Goal: Obtain resource: Obtain resource

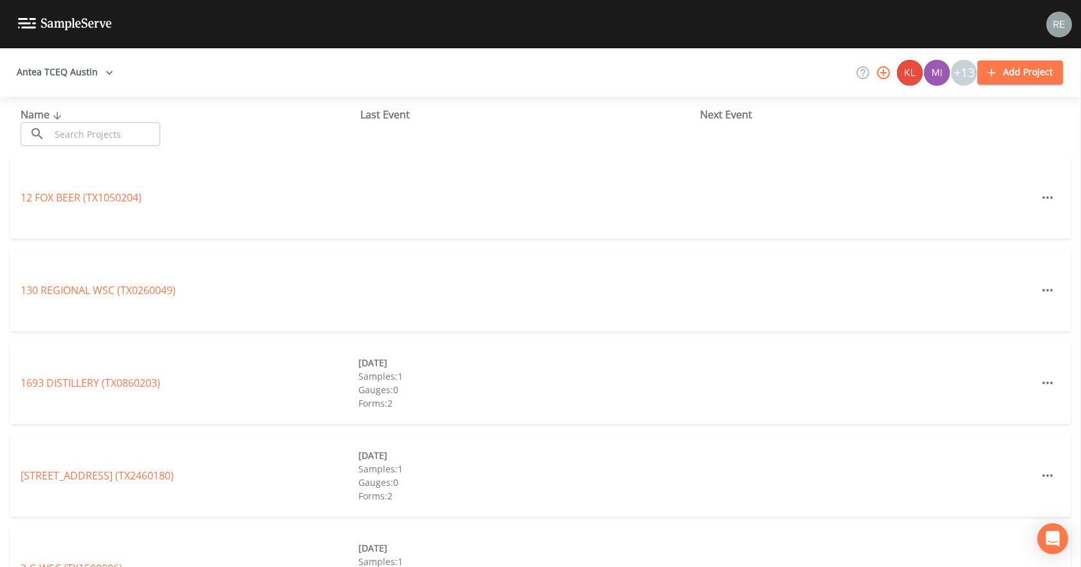
click at [62, 137] on input "text" at bounding box center [105, 134] width 110 height 24
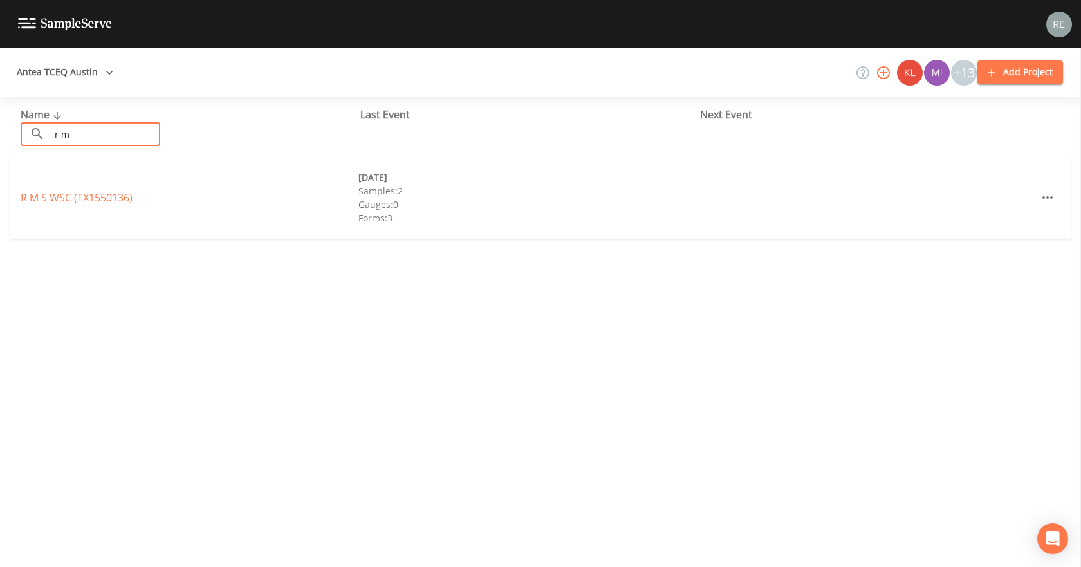
type input "r m"
click at [71, 189] on div "R M S WSC (TX1550136) [DATE] Samples: 2 Gauges: 0 Forms: 3" at bounding box center [540, 197] width 1060 height 82
click at [71, 192] on link "R M S WSC (TX1550136)" at bounding box center [77, 197] width 112 height 14
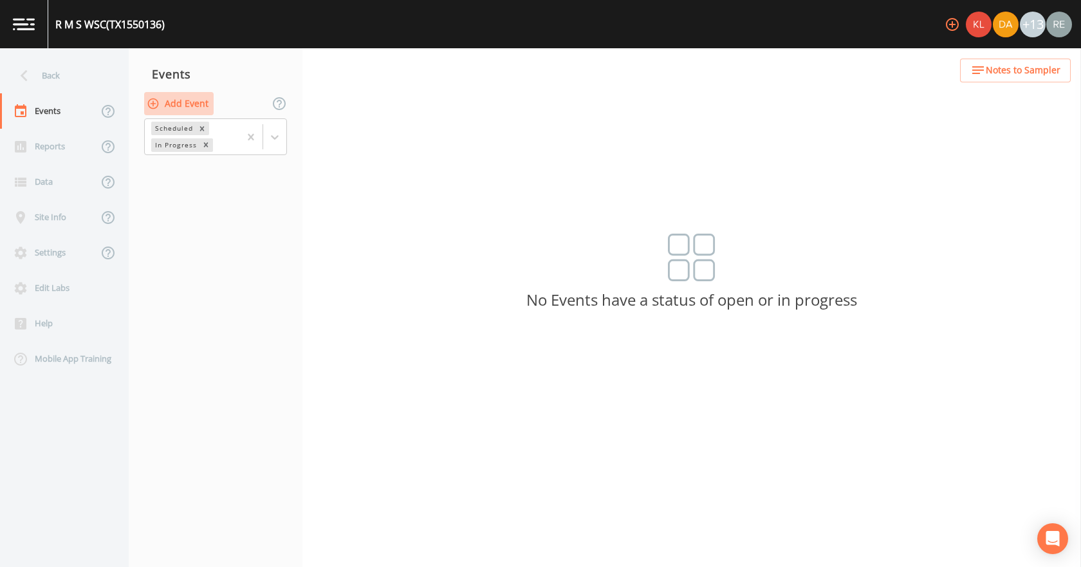
click at [200, 100] on button "Add Event" at bounding box center [178, 104] width 69 height 24
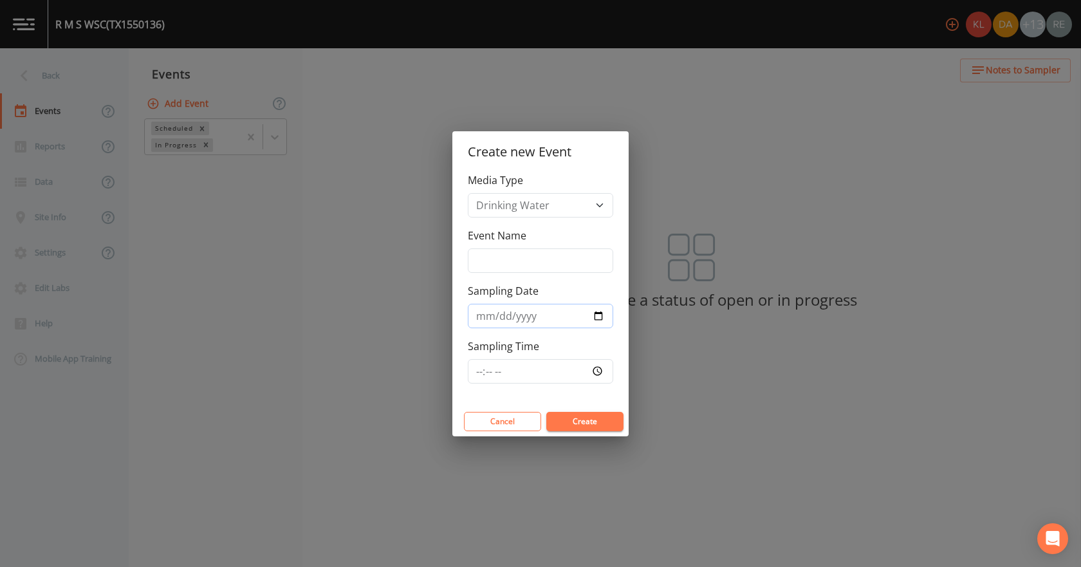
click at [595, 318] on input "Sampling Date" at bounding box center [540, 316] width 145 height 24
type input "[DATE]"
click at [565, 420] on button "Create" at bounding box center [584, 421] width 77 height 19
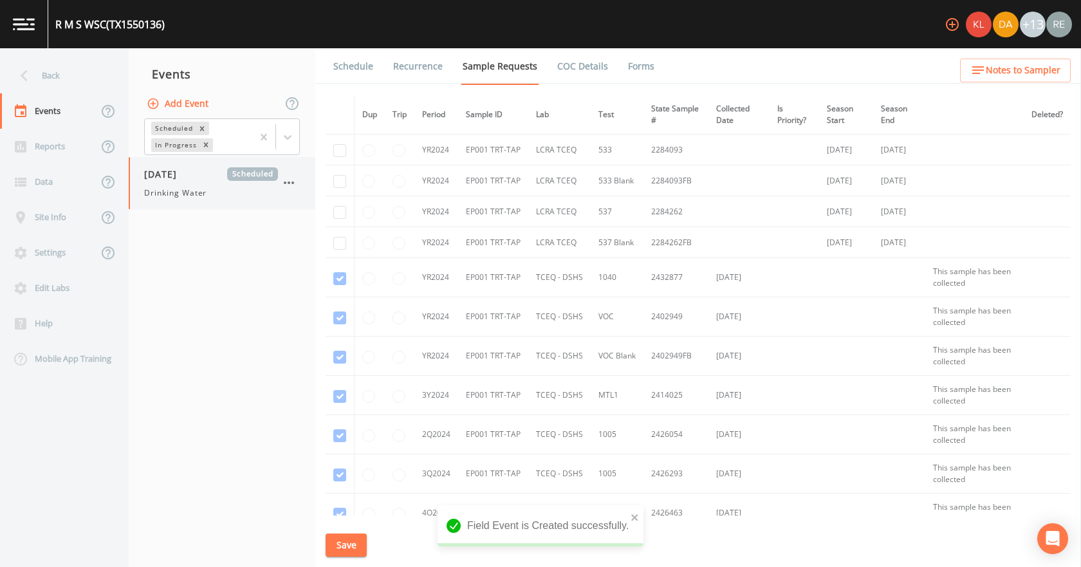
click at [207, 192] on span "Drinking Water" at bounding box center [175, 193] width 62 height 12
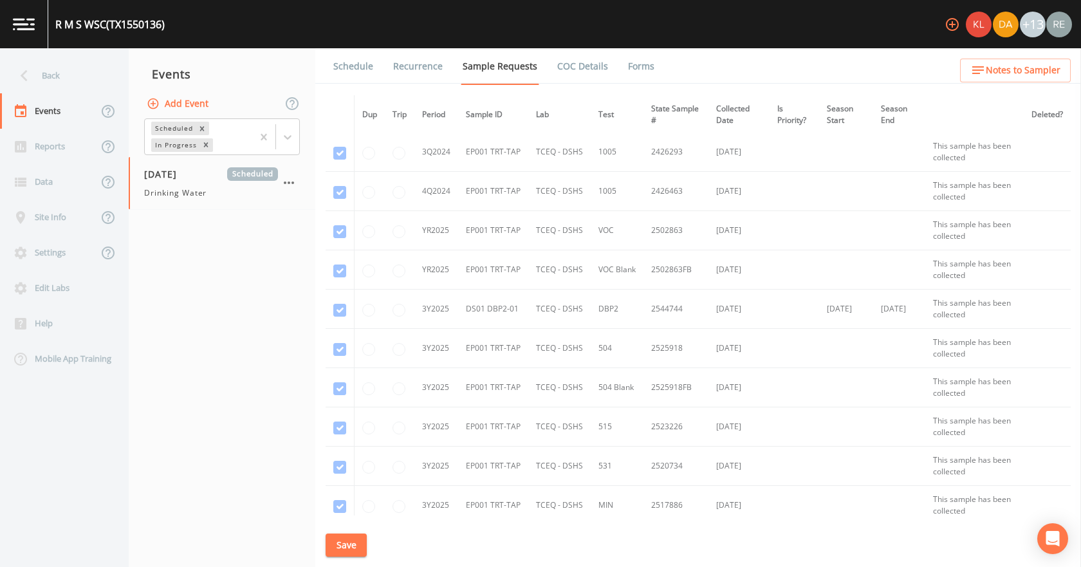
scroll to position [513, 0]
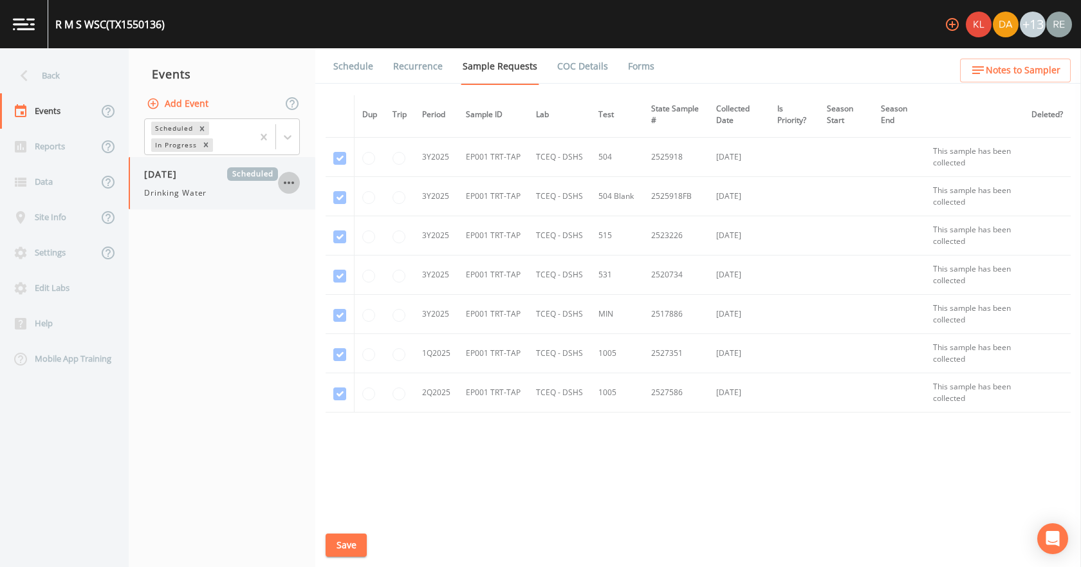
click at [286, 181] on icon "button" at bounding box center [288, 182] width 15 height 15
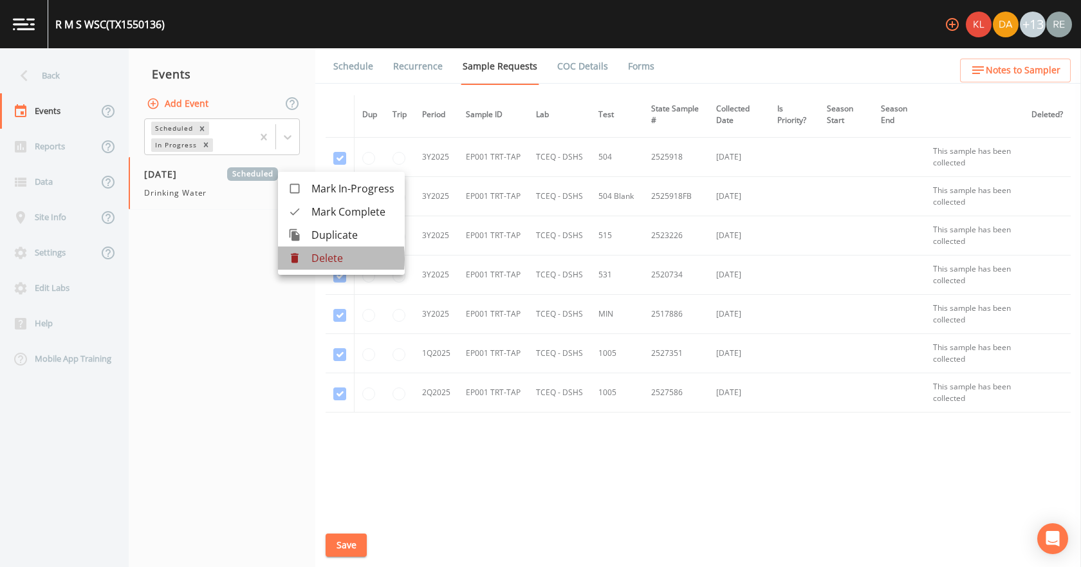
click at [298, 259] on icon at bounding box center [295, 258] width 8 height 10
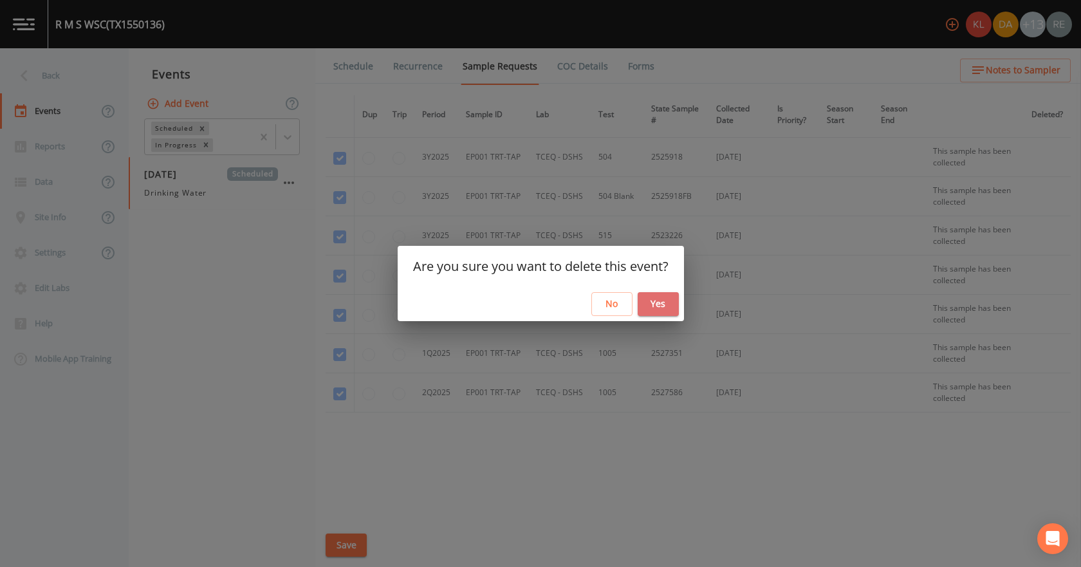
click at [654, 299] on button "Yes" at bounding box center [658, 304] width 41 height 24
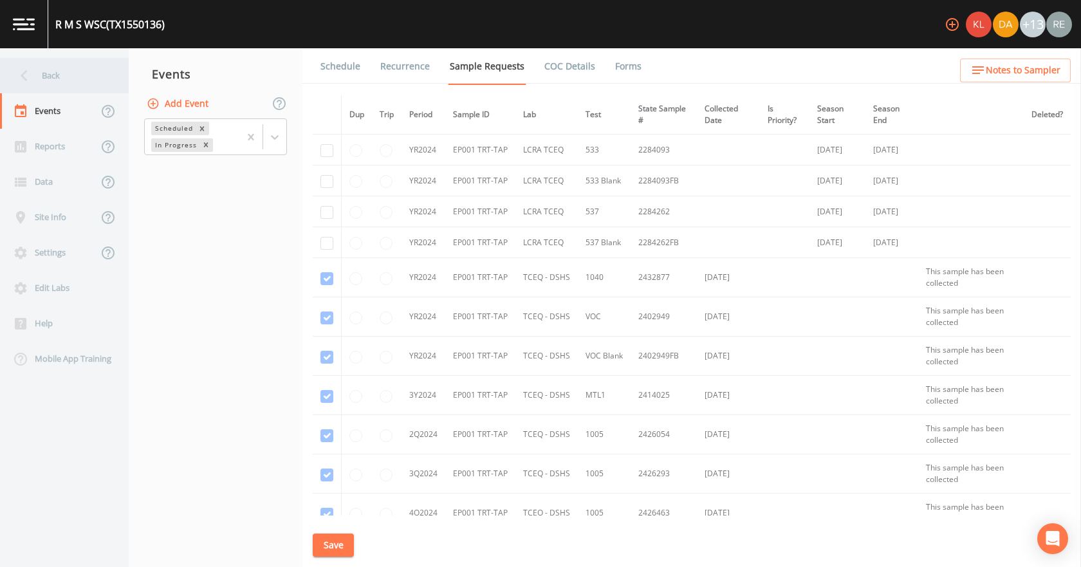
click at [85, 78] on div "Back" at bounding box center [58, 75] width 116 height 35
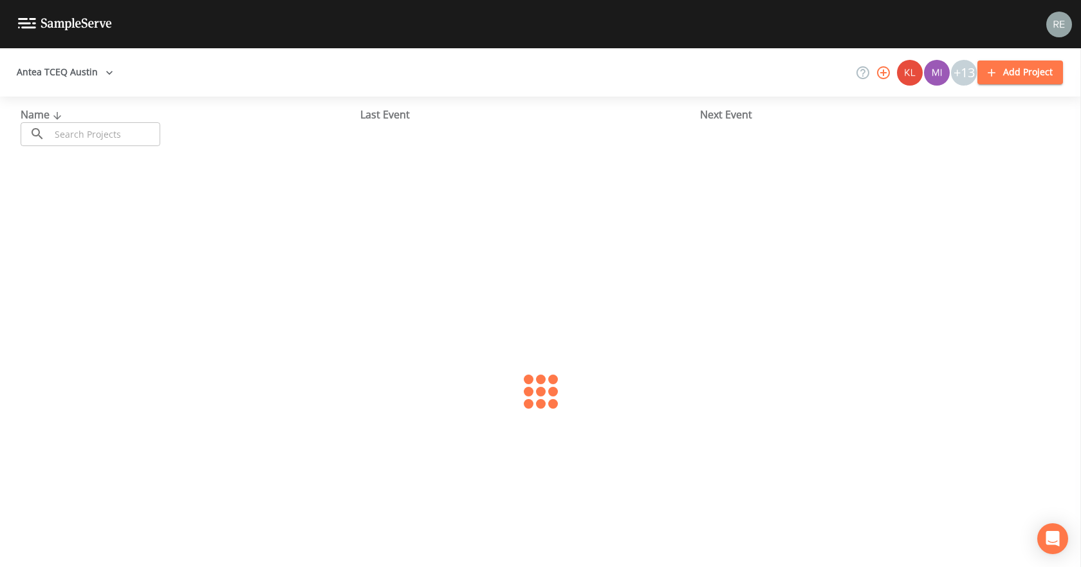
click at [97, 128] on input "text" at bounding box center [105, 134] width 110 height 24
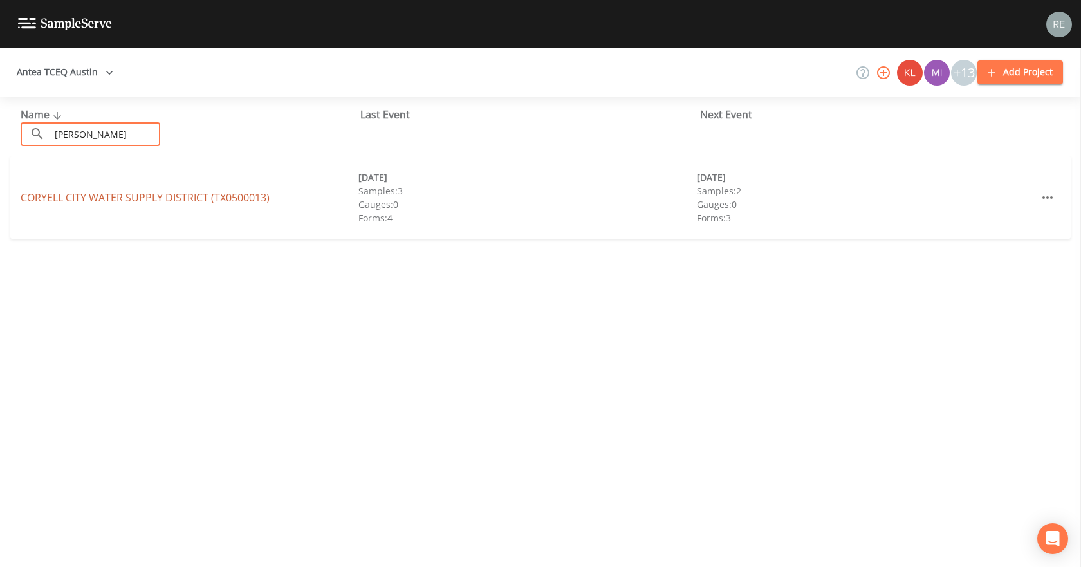
type input "[PERSON_NAME]"
click at [88, 198] on link "[GEOGRAPHIC_DATA] (TX0500013)" at bounding box center [145, 197] width 249 height 14
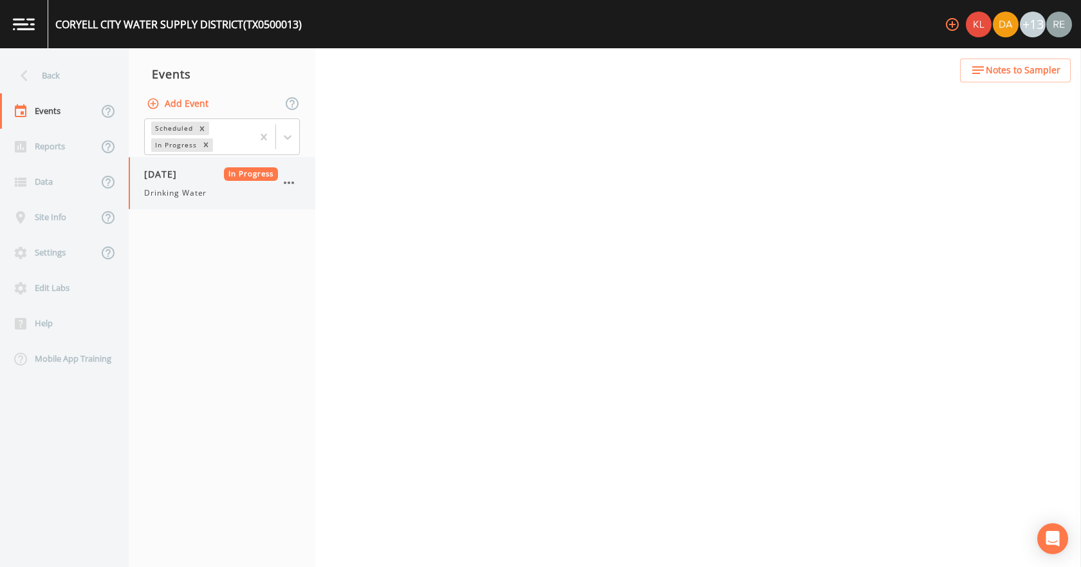
click at [207, 190] on span "Drinking Water" at bounding box center [175, 193] width 62 height 12
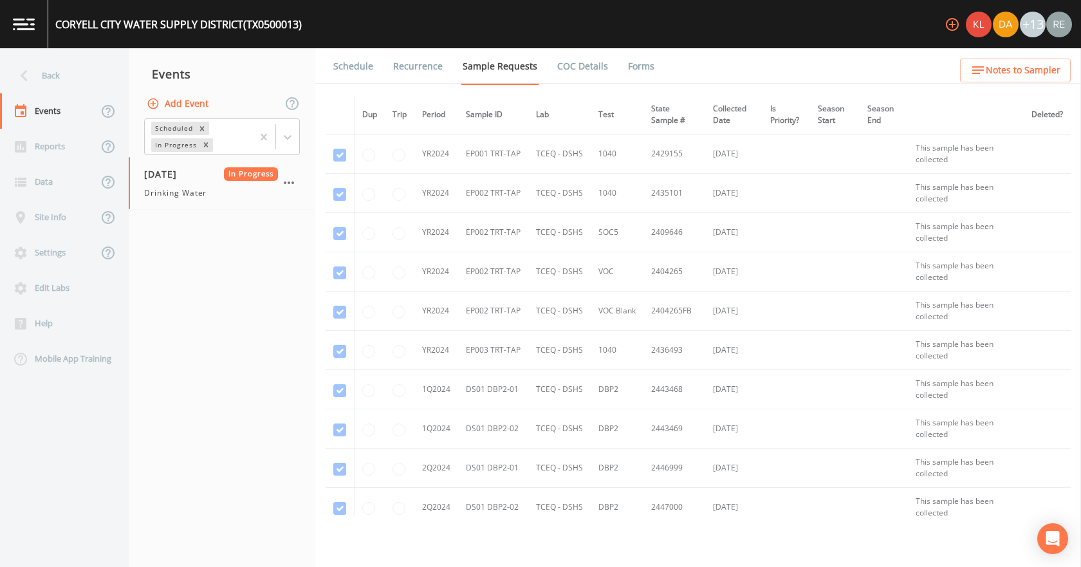
click at [629, 68] on link "Forms" at bounding box center [641, 66] width 30 height 36
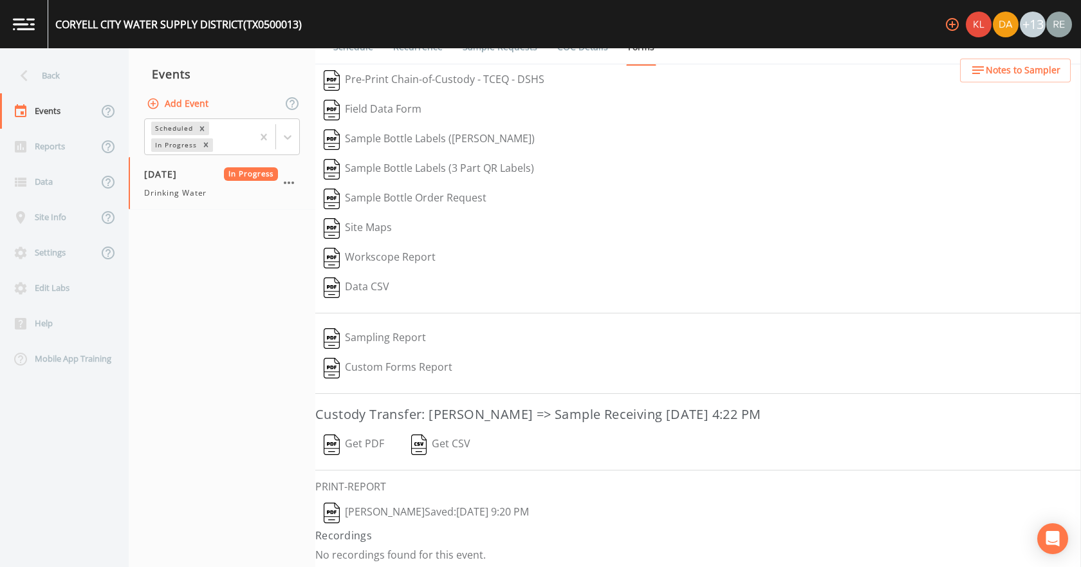
scroll to position [24, 0]
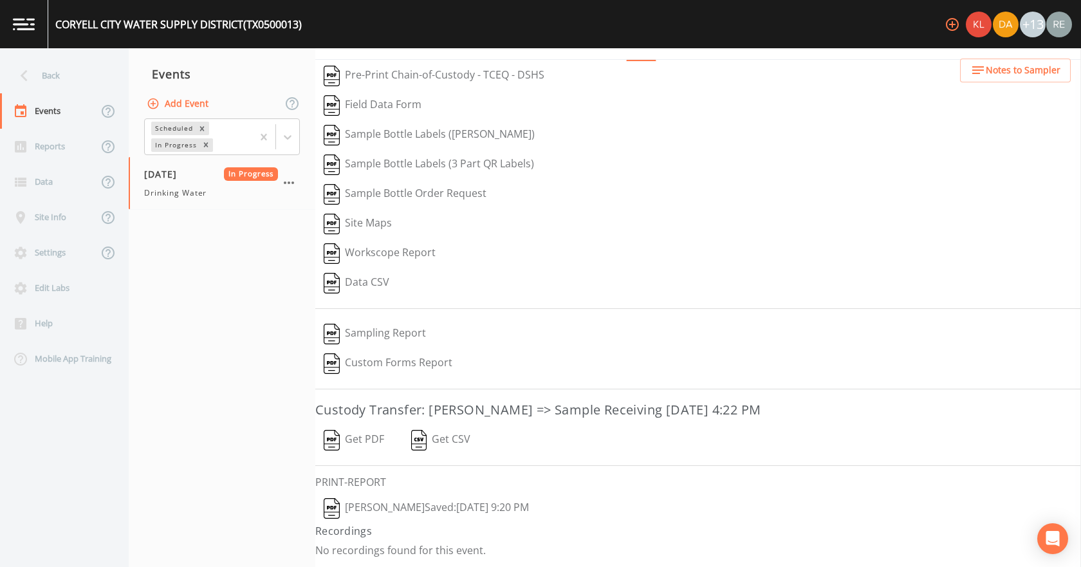
click at [397, 510] on button "[PERSON_NAME]  Saved: [DATE] 9:20 PM" at bounding box center [426, 508] width 222 height 30
click at [371, 437] on button "Get PDF" at bounding box center [353, 440] width 77 height 30
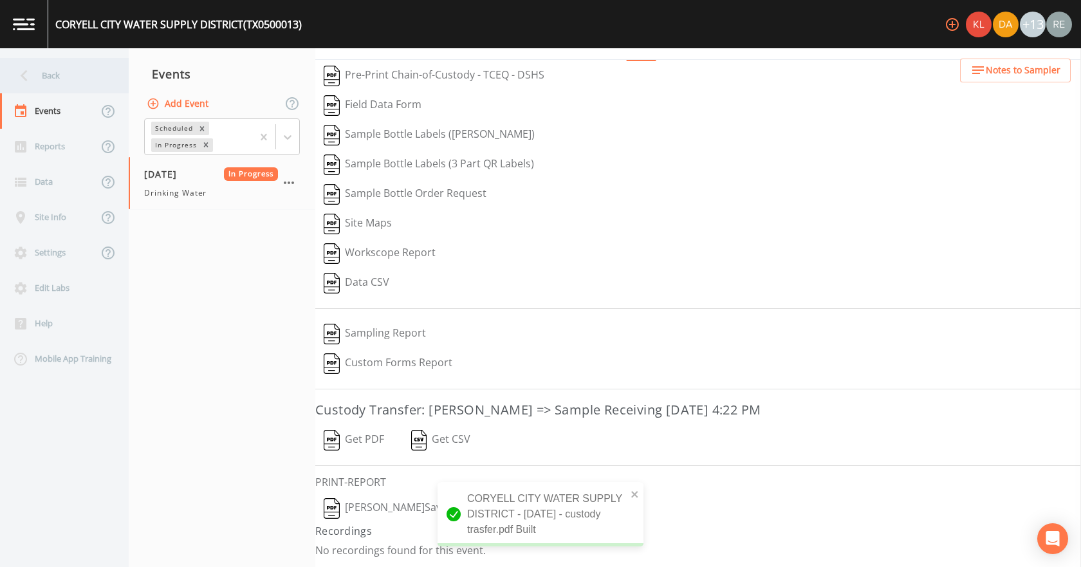
click at [54, 78] on div "Back" at bounding box center [58, 75] width 116 height 35
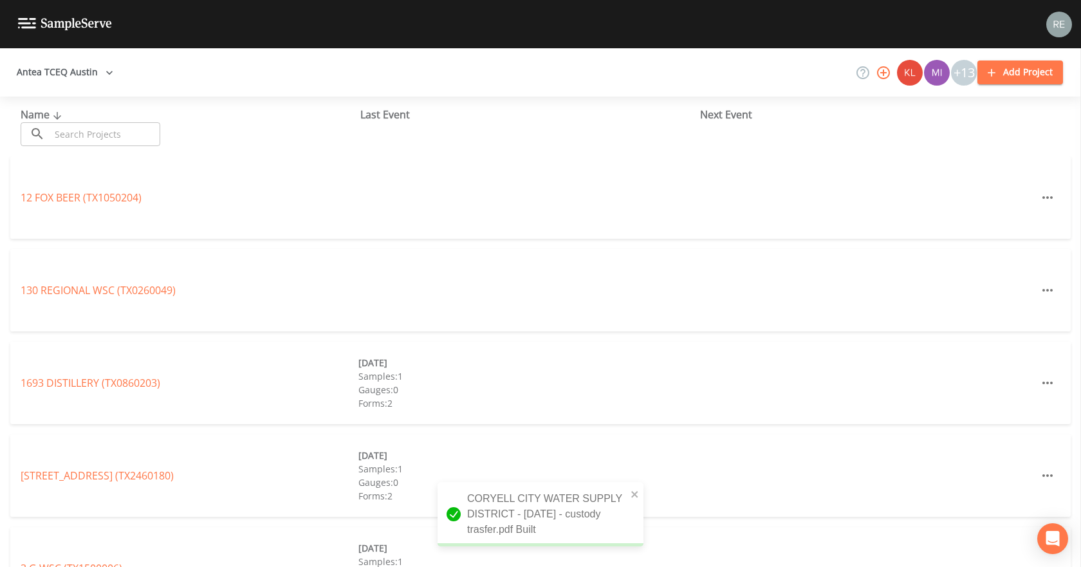
click at [73, 127] on input "text" at bounding box center [105, 134] width 110 height 24
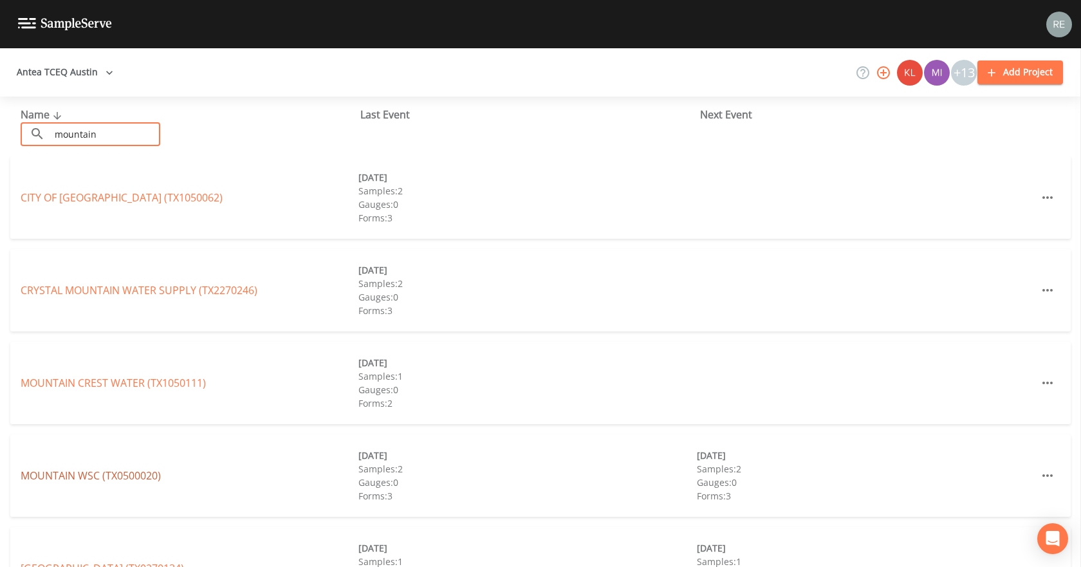
type input "mountain"
click at [134, 478] on link "MOUNTAIN WSC (TX0500020)" at bounding box center [91, 475] width 140 height 14
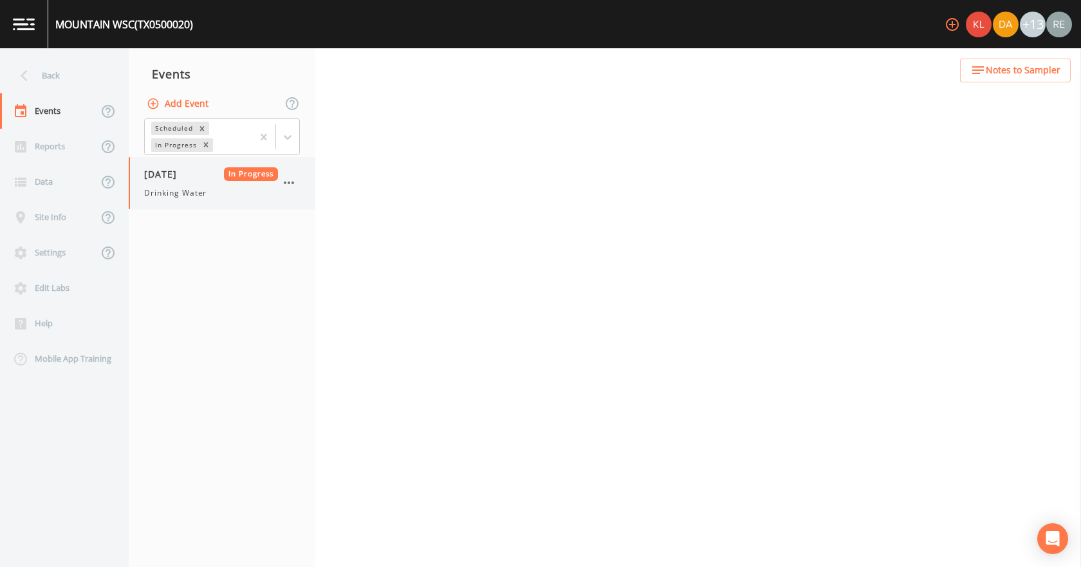
click at [185, 181] on div "[DATE] In Progress Drinking Water" at bounding box center [211, 183] width 134 height 32
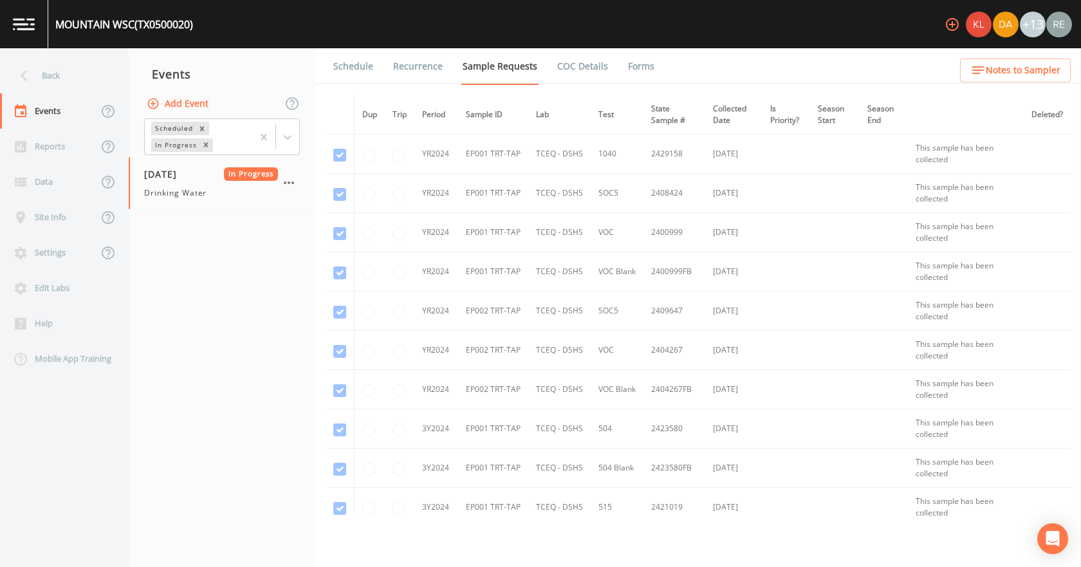
click at [640, 68] on link "Forms" at bounding box center [641, 66] width 30 height 36
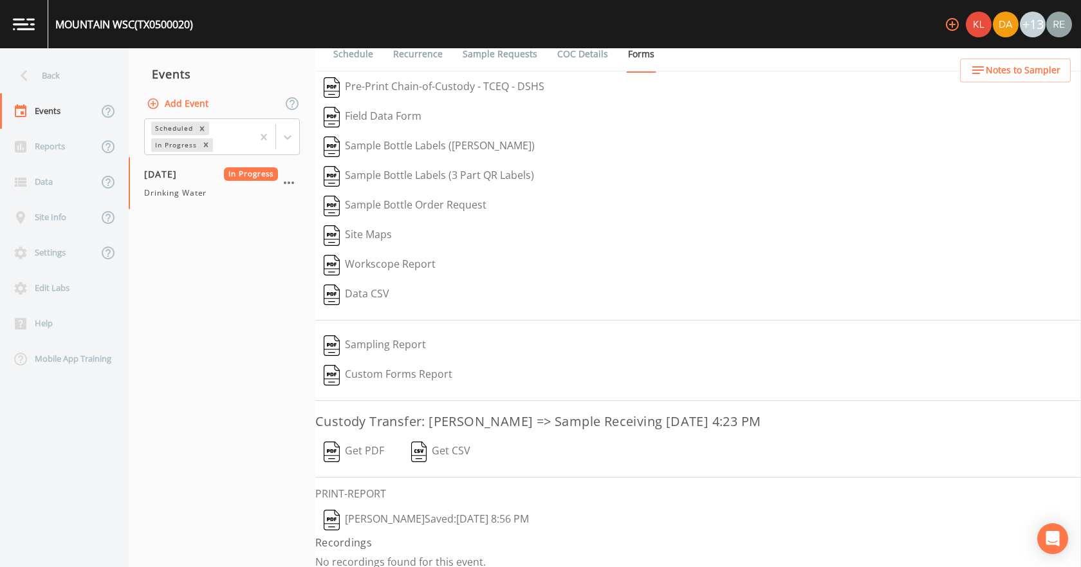
scroll to position [24, 0]
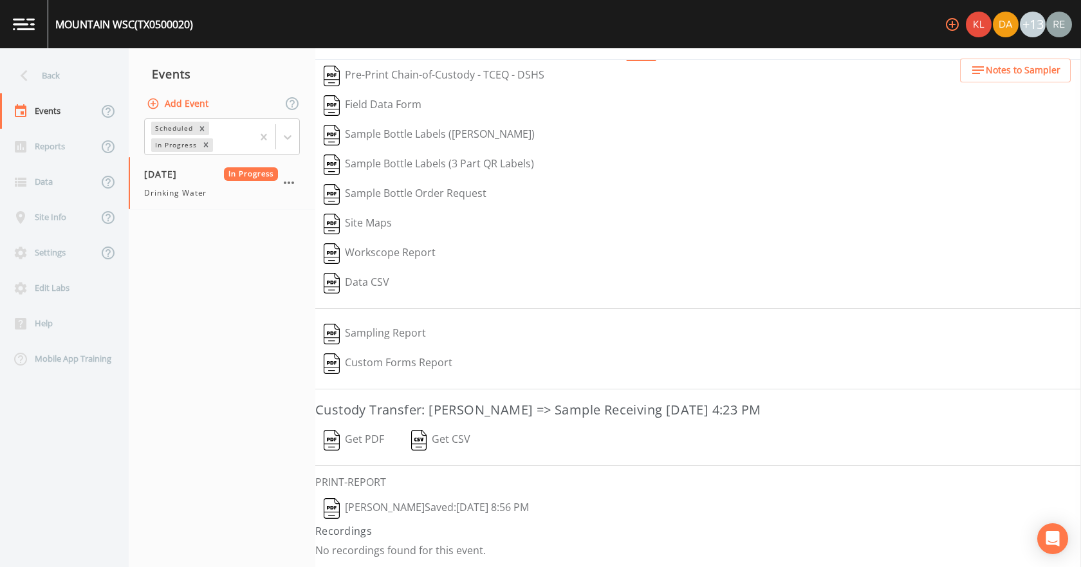
click at [387, 502] on button "[PERSON_NAME]  Saved: [DATE] 8:56 PM" at bounding box center [426, 508] width 222 height 30
click at [356, 437] on button "Get PDF" at bounding box center [353, 440] width 77 height 30
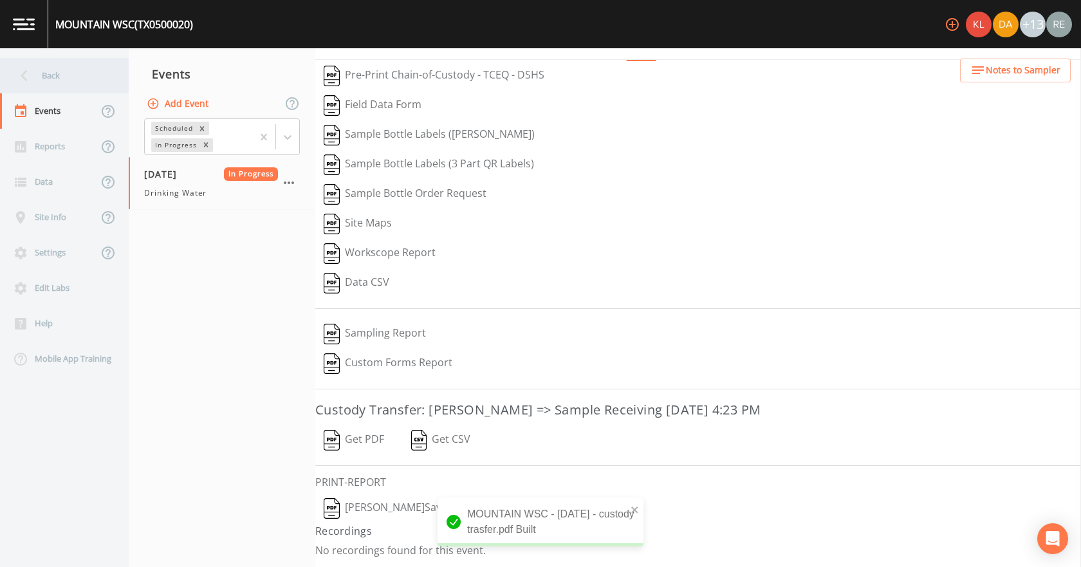
click at [69, 81] on div "Back" at bounding box center [58, 75] width 116 height 35
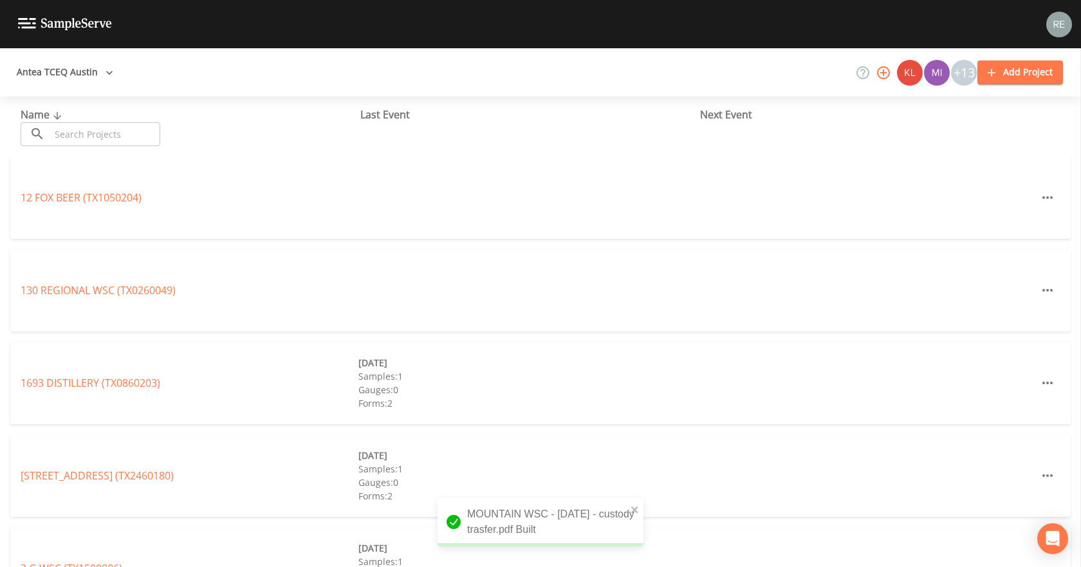
click at [67, 131] on input "text" at bounding box center [105, 134] width 110 height 24
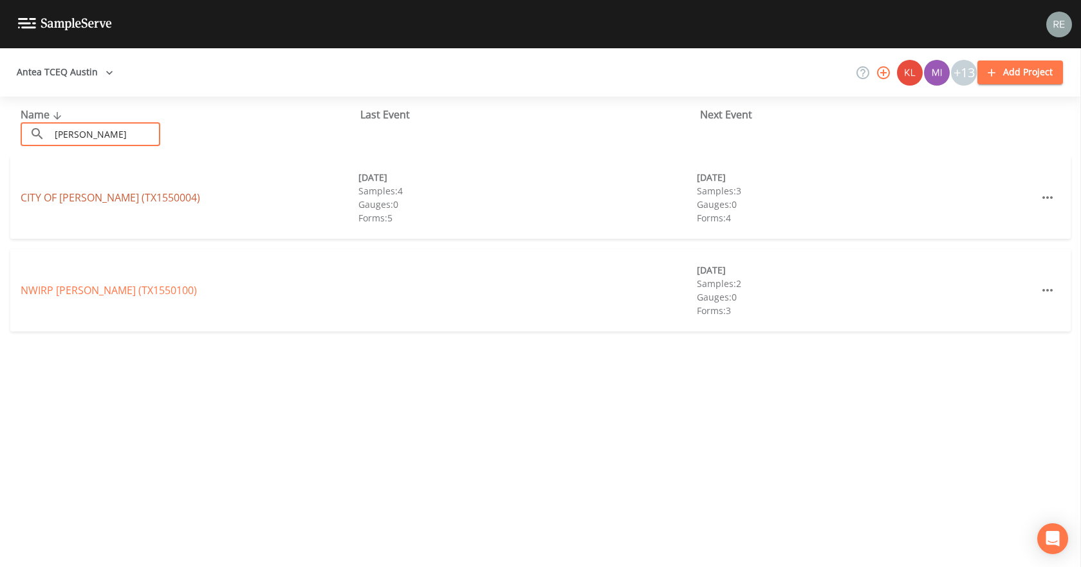
type input "[PERSON_NAME]"
click at [93, 197] on link "CITY OF [GEOGRAPHIC_DATA] (TX1550004)" at bounding box center [110, 197] width 179 height 14
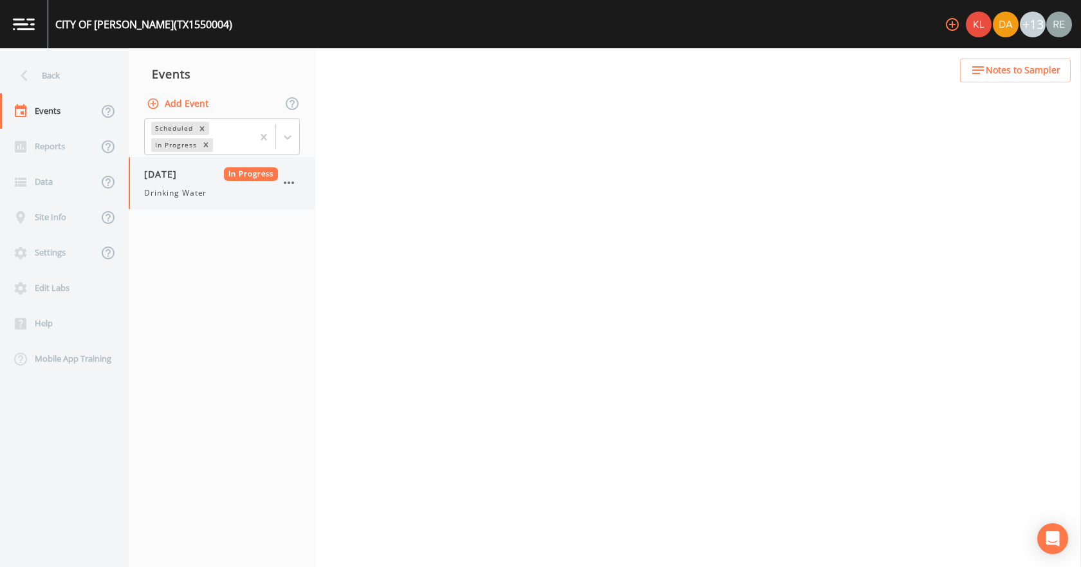
drag, startPoint x: 160, startPoint y: 188, endPoint x: 202, endPoint y: 177, distance: 43.8
click at [186, 179] on span "[DATE]" at bounding box center [165, 174] width 42 height 14
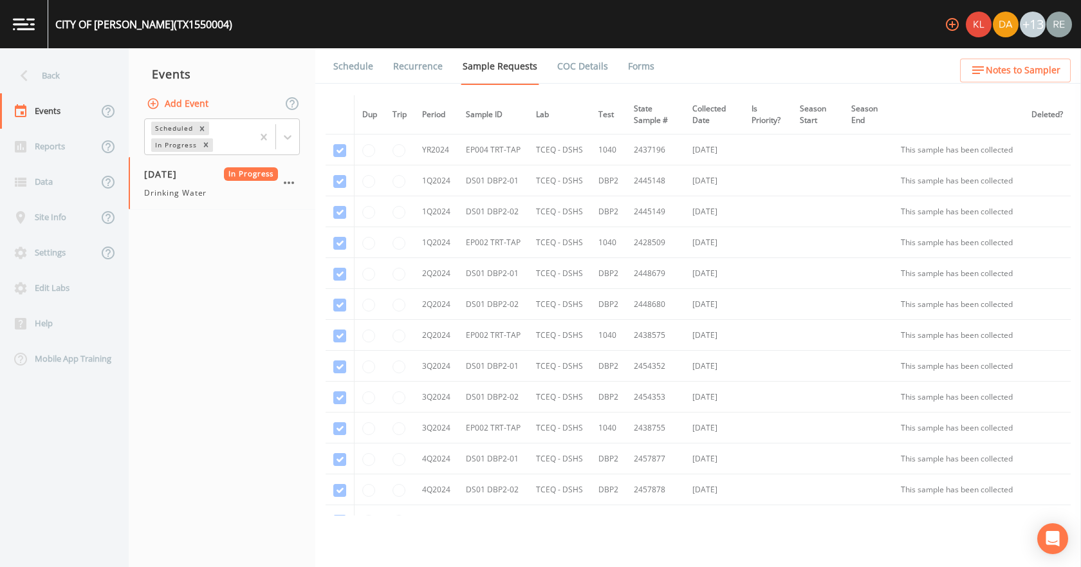
click at [628, 59] on link "Forms" at bounding box center [641, 66] width 30 height 36
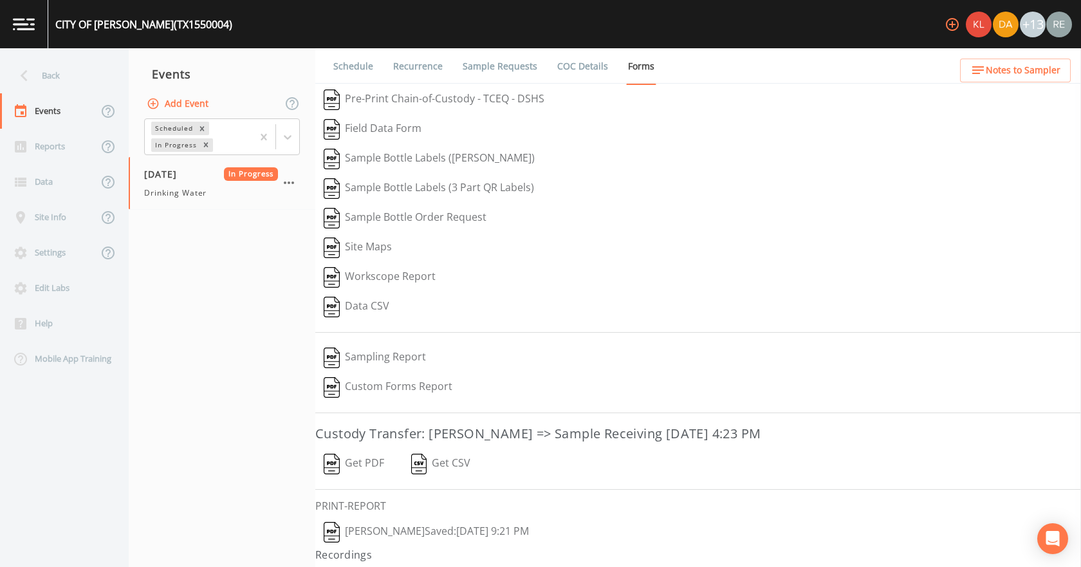
scroll to position [24, 0]
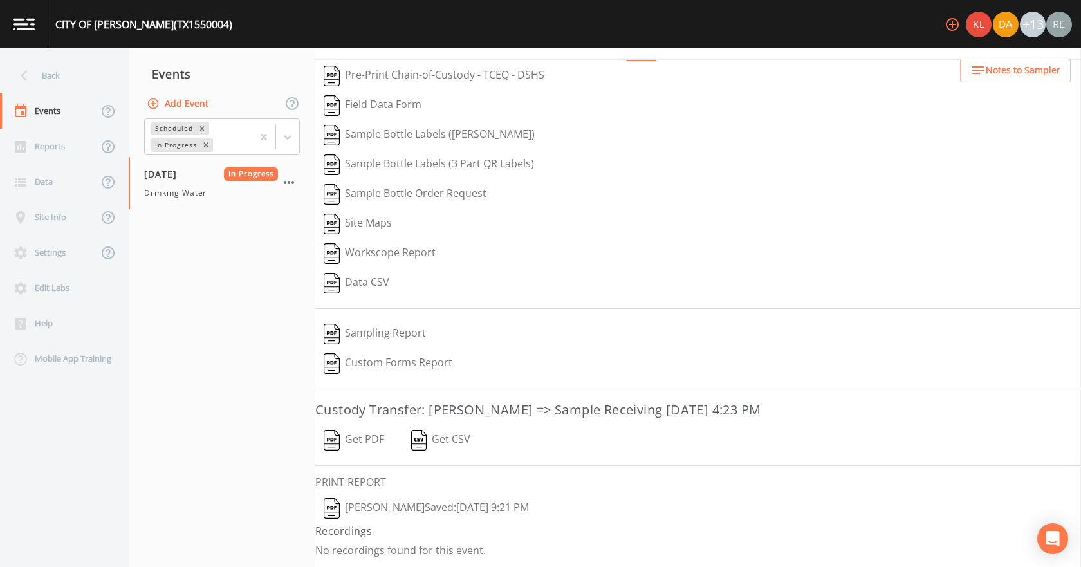
click at [395, 506] on button "[PERSON_NAME]  Saved: [DATE] 9:21 PM" at bounding box center [426, 508] width 222 height 30
click at [365, 436] on button "Get PDF" at bounding box center [353, 440] width 77 height 30
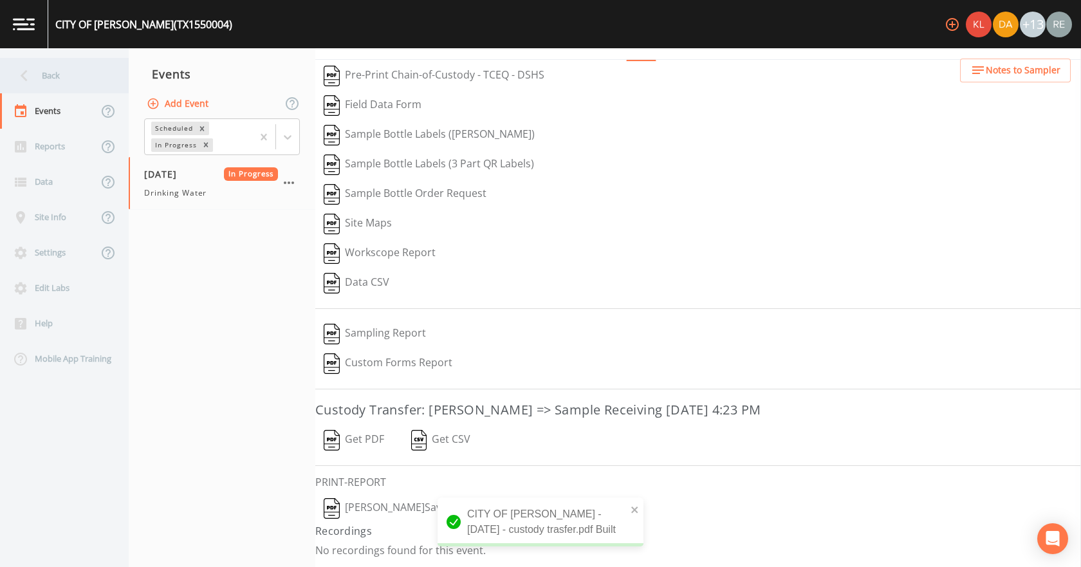
click at [77, 76] on div "Back" at bounding box center [58, 75] width 116 height 35
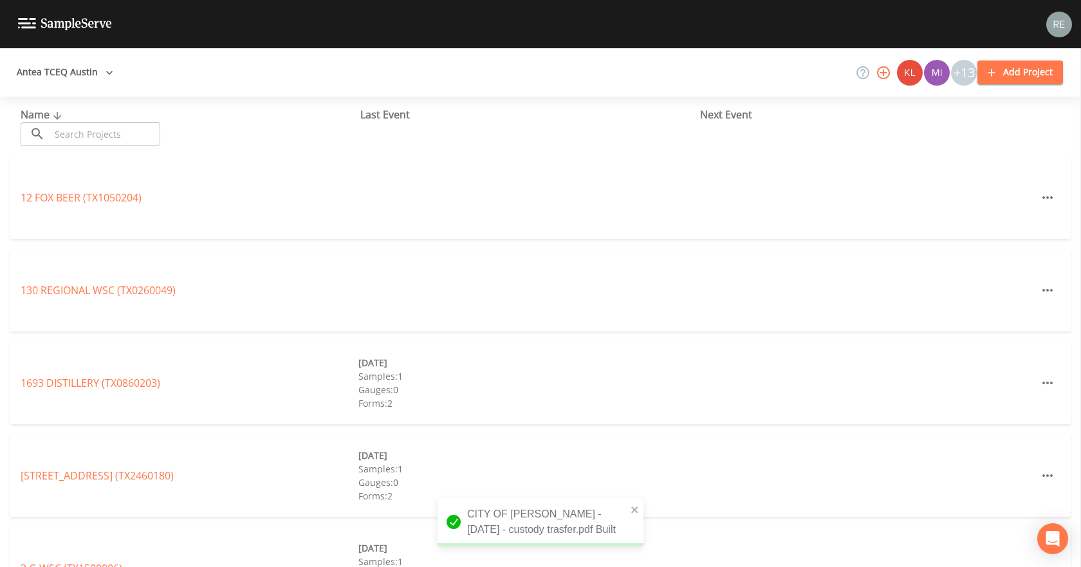
click at [97, 123] on input "text" at bounding box center [105, 134] width 110 height 24
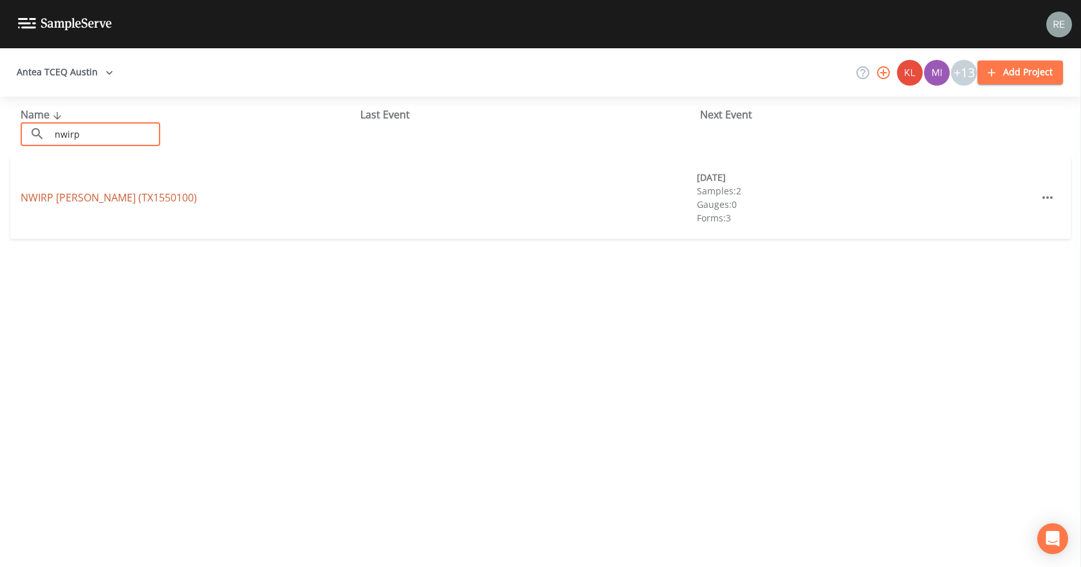
type input "nwirp"
click at [87, 194] on link "NWIRP [PERSON_NAME] (TX1550100)" at bounding box center [109, 197] width 176 height 14
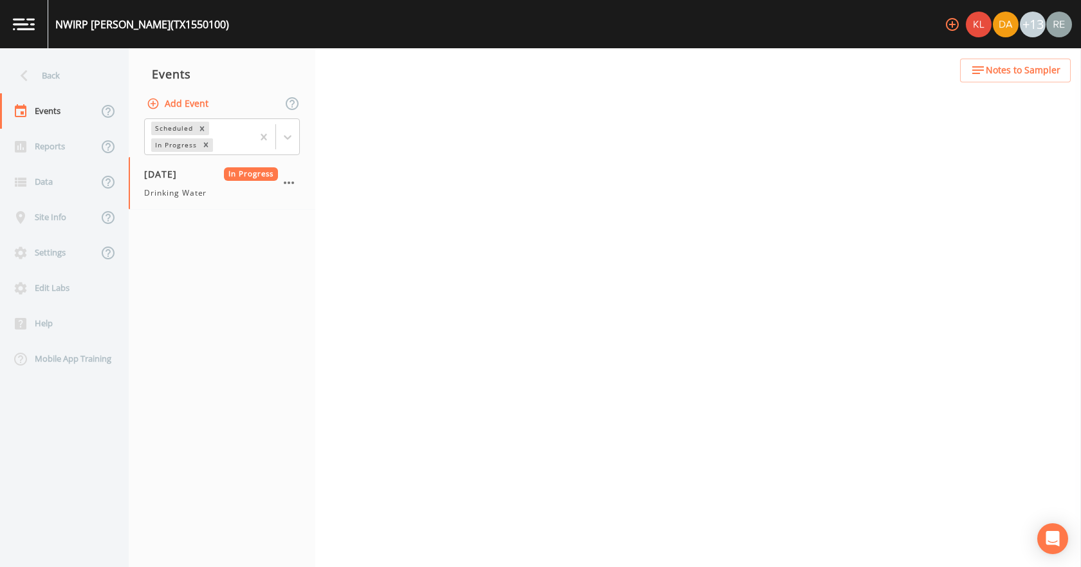
click at [193, 198] on span "Drinking Water" at bounding box center [175, 193] width 62 height 12
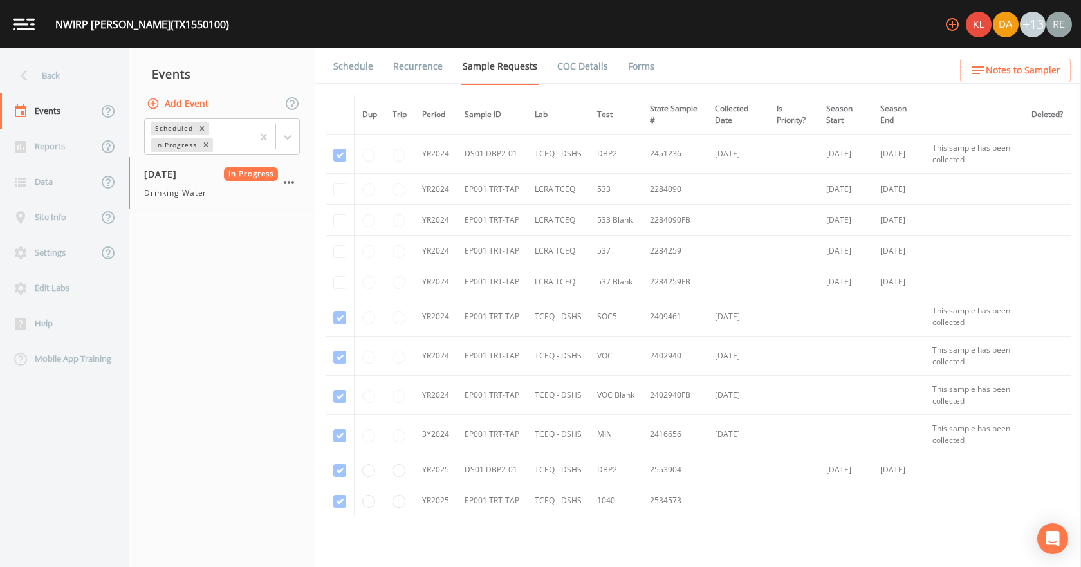
click at [638, 59] on link "Forms" at bounding box center [641, 66] width 30 height 36
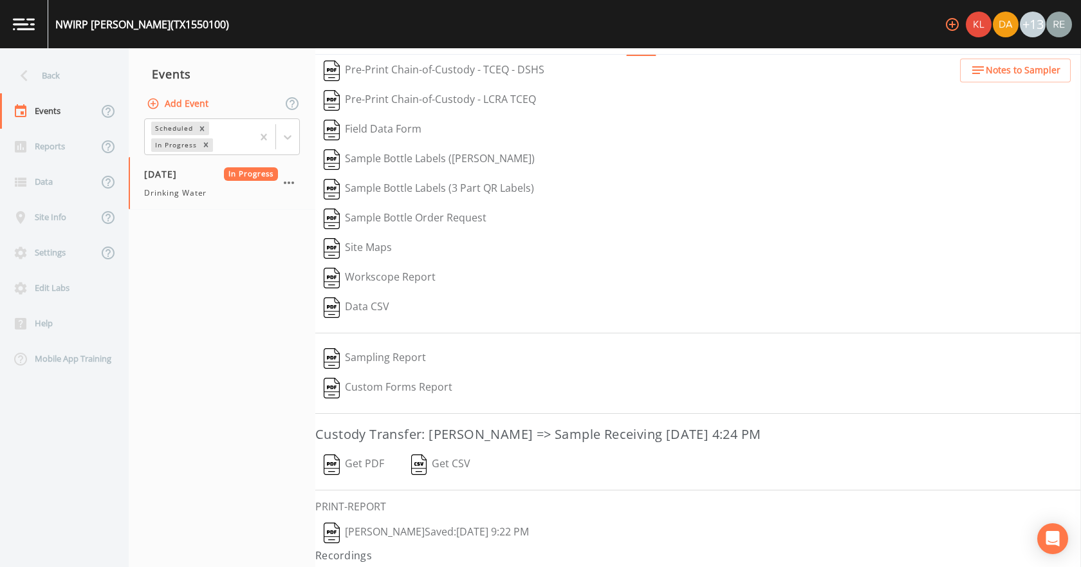
scroll to position [53, 0]
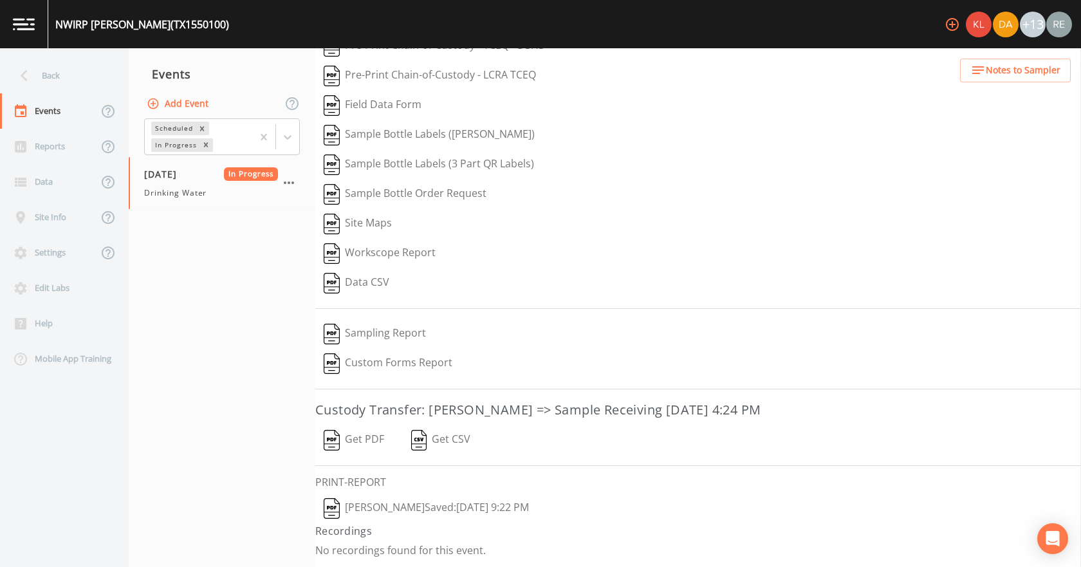
click at [394, 502] on button "[PERSON_NAME]  Saved: [DATE] 9:22 PM" at bounding box center [426, 508] width 222 height 30
click at [367, 430] on button "Get PDF" at bounding box center [353, 440] width 77 height 30
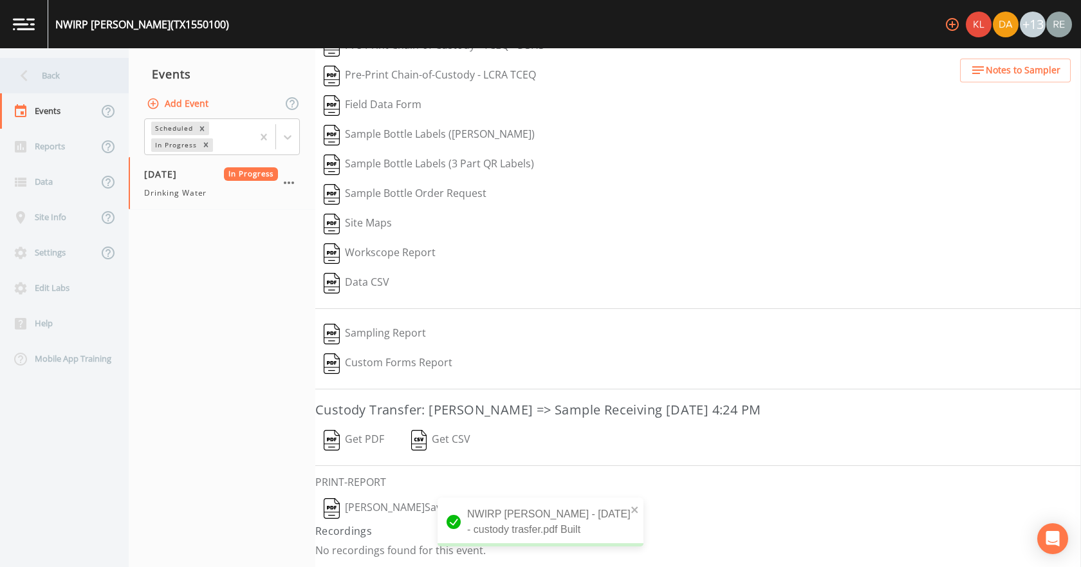
click at [80, 71] on div "Back" at bounding box center [58, 75] width 116 height 35
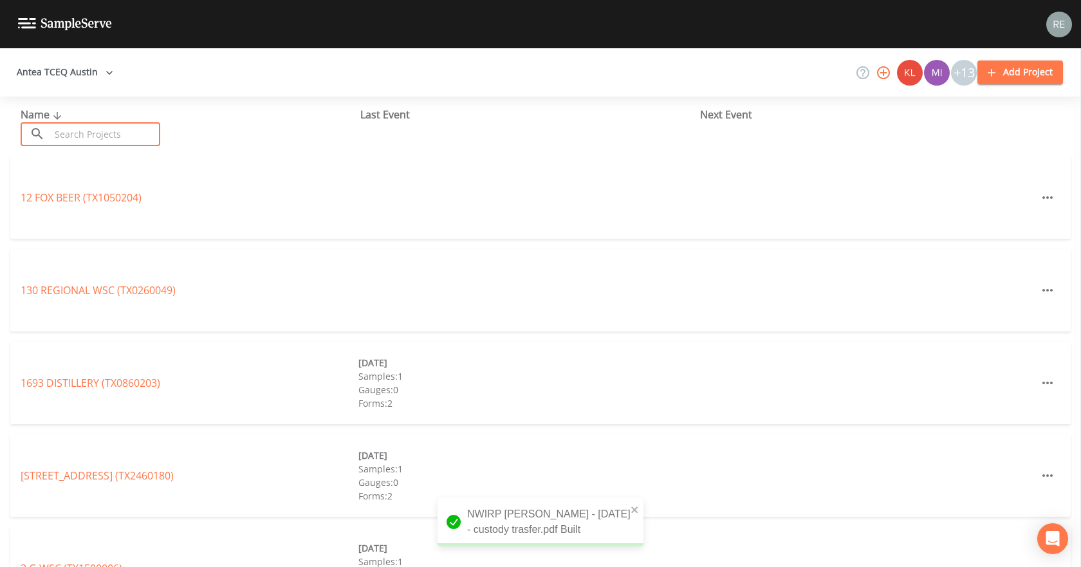
click at [84, 132] on input "text" at bounding box center [105, 134] width 110 height 24
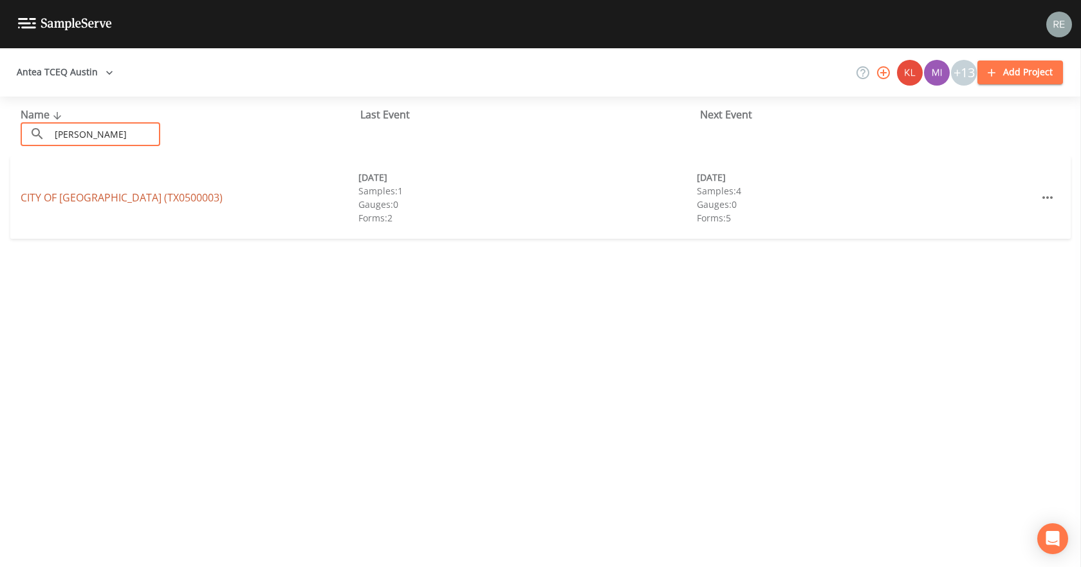
type input "[PERSON_NAME]"
click at [59, 196] on link "CITY OF [GEOGRAPHIC_DATA] (TX0500003)" at bounding box center [122, 197] width 202 height 14
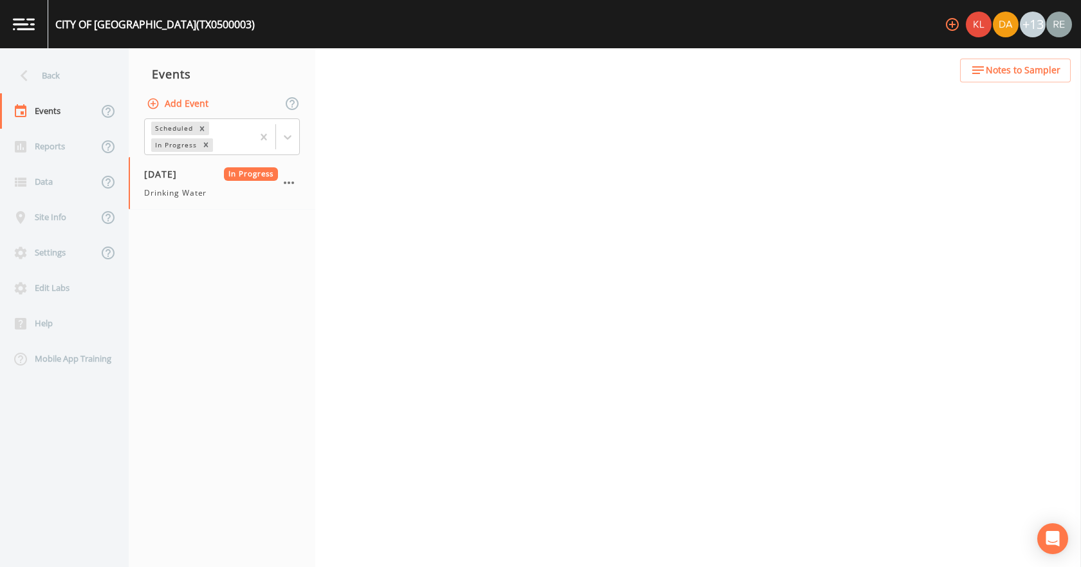
click at [161, 186] on div "[DATE] In Progress Drinking Water" at bounding box center [211, 183] width 134 height 32
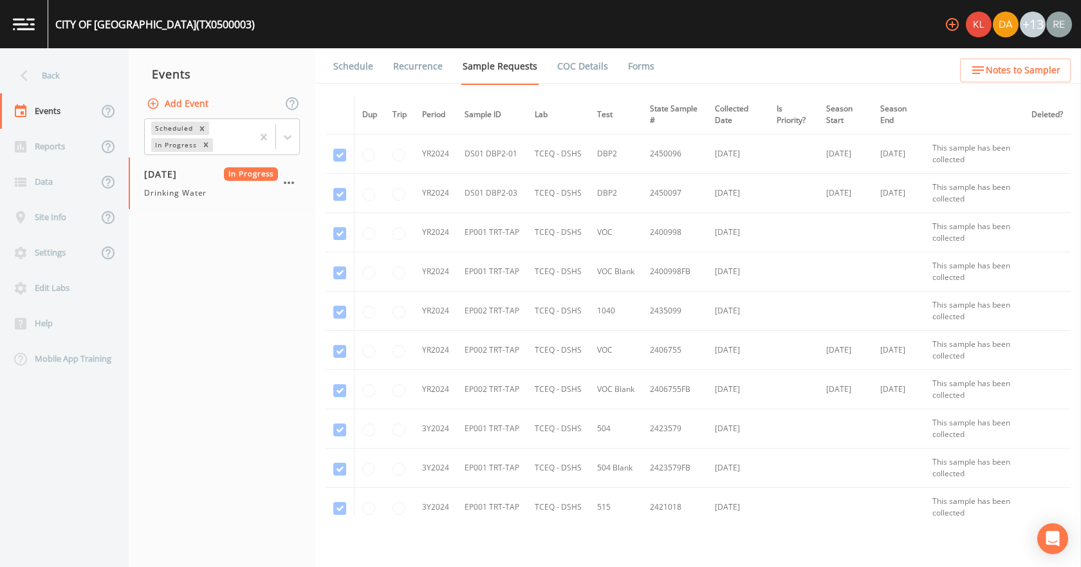
click at [626, 67] on link "Forms" at bounding box center [641, 66] width 30 height 36
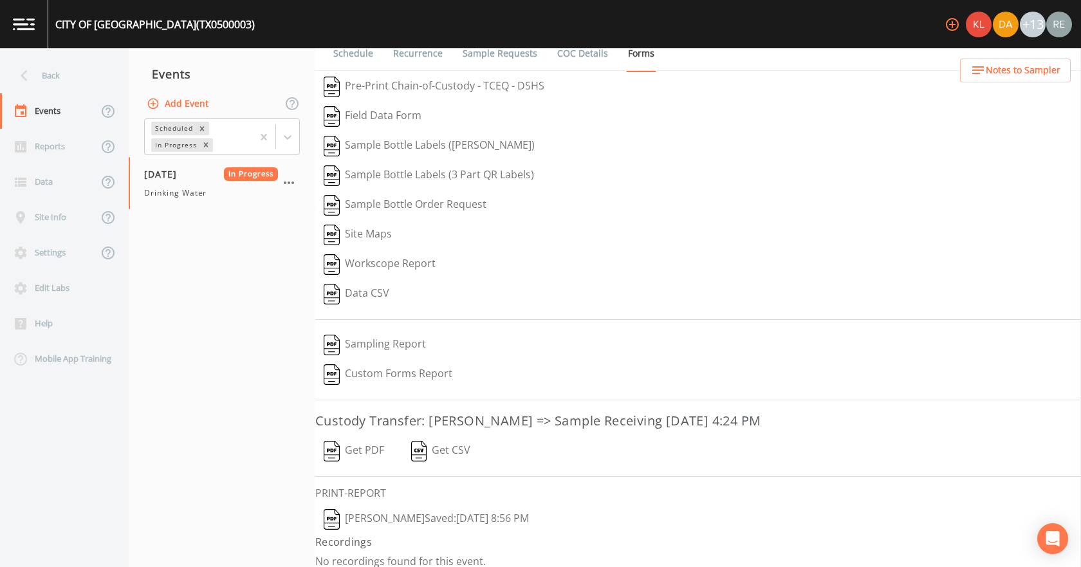
scroll to position [24, 0]
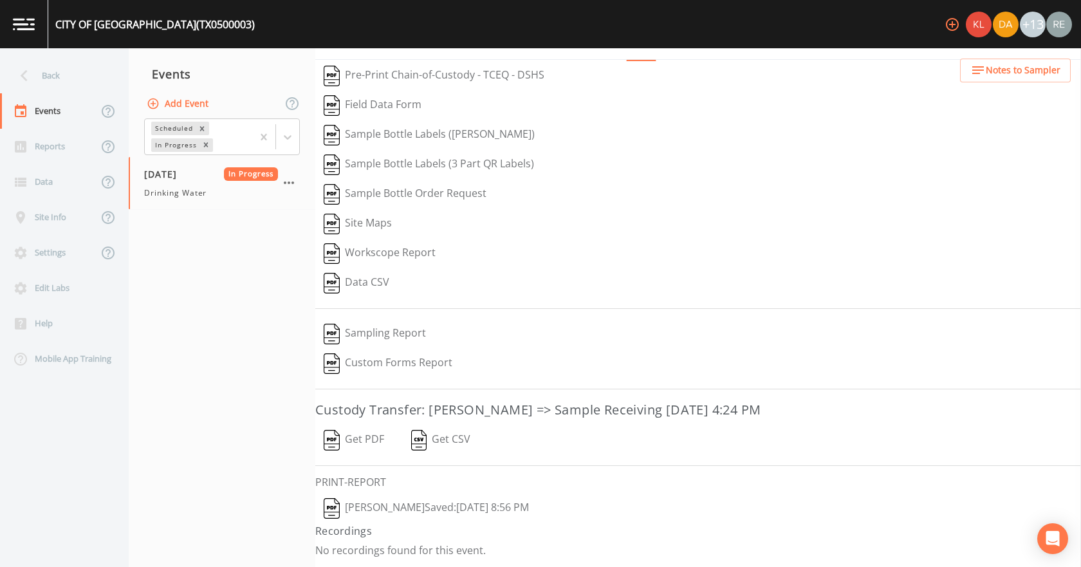
click at [409, 510] on button "[PERSON_NAME]  Saved: [DATE] 8:56 PM" at bounding box center [426, 508] width 222 height 30
drag, startPoint x: 363, startPoint y: 437, endPoint x: 378, endPoint y: 432, distance: 15.5
click at [363, 437] on button "Get PDF" at bounding box center [353, 440] width 77 height 30
